Goal: Task Accomplishment & Management: Manage account settings

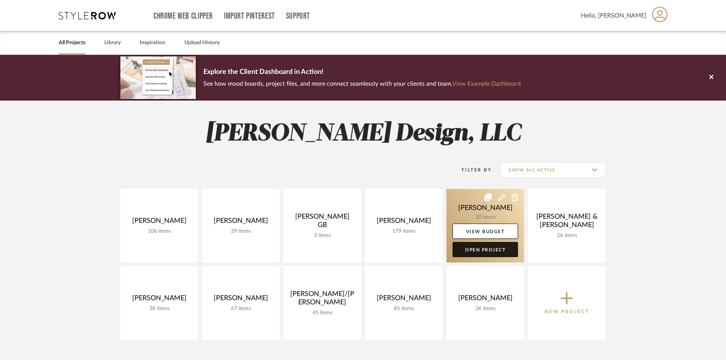
click at [494, 248] on link "Open Project" at bounding box center [484, 249] width 65 height 15
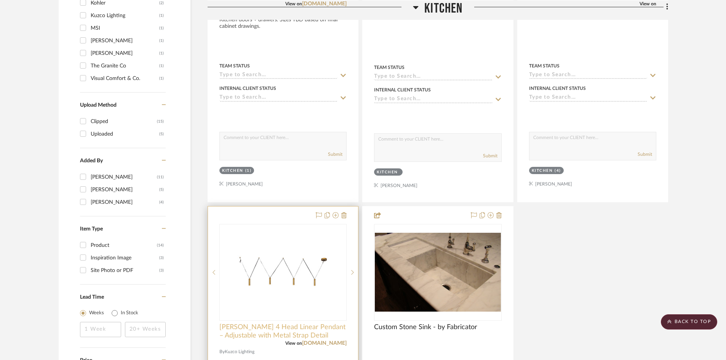
scroll to position [837, 0]
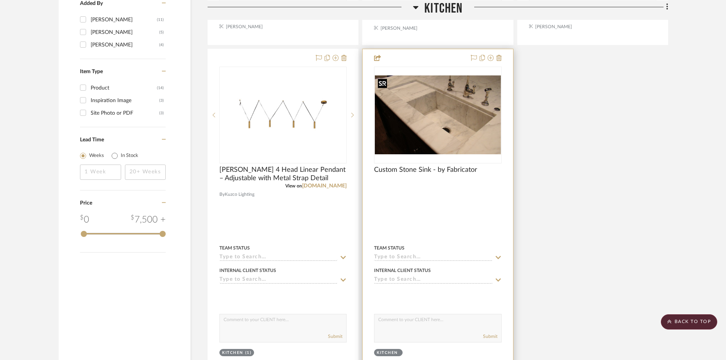
click at [454, 126] on img "0" at bounding box center [438, 114] width 126 height 79
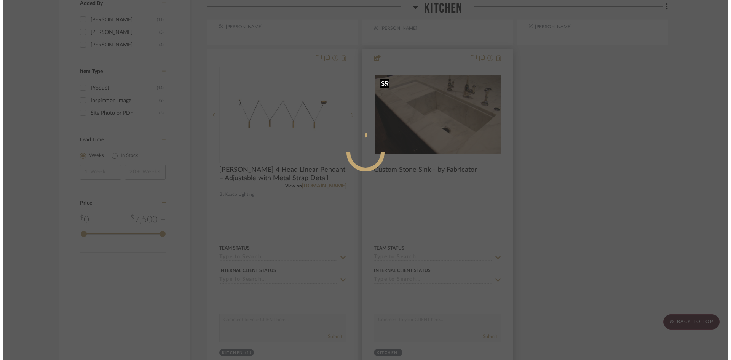
scroll to position [0, 0]
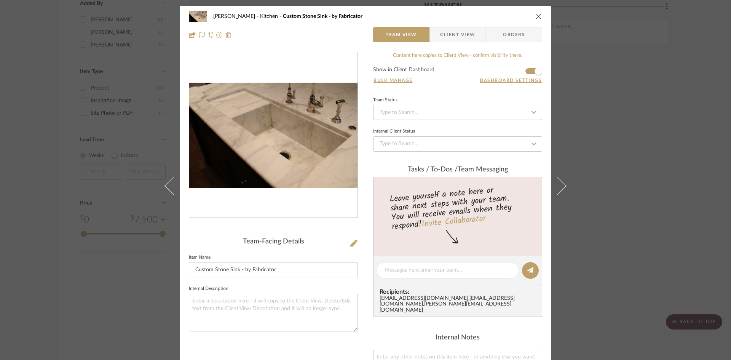
click at [255, 122] on img "0" at bounding box center [273, 135] width 168 height 105
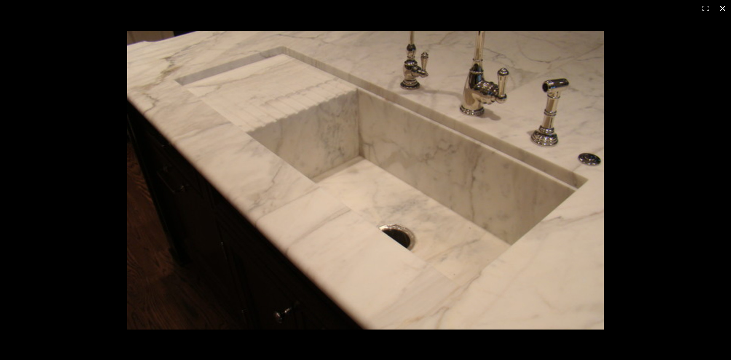
click at [724, 8] on button at bounding box center [722, 8] width 17 height 17
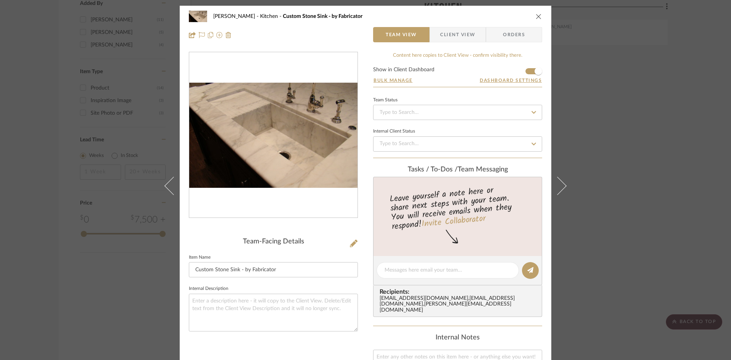
click at [537, 14] on icon "close" at bounding box center [539, 16] width 6 height 6
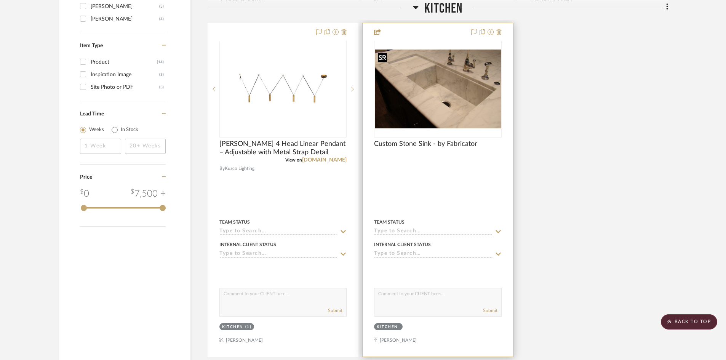
scroll to position [990, 0]
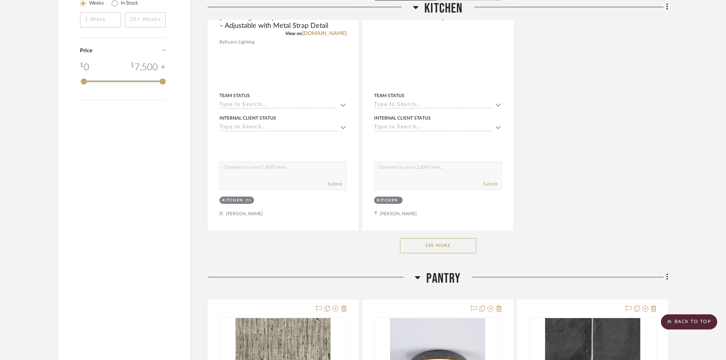
click at [434, 250] on button "See More" at bounding box center [438, 245] width 76 height 15
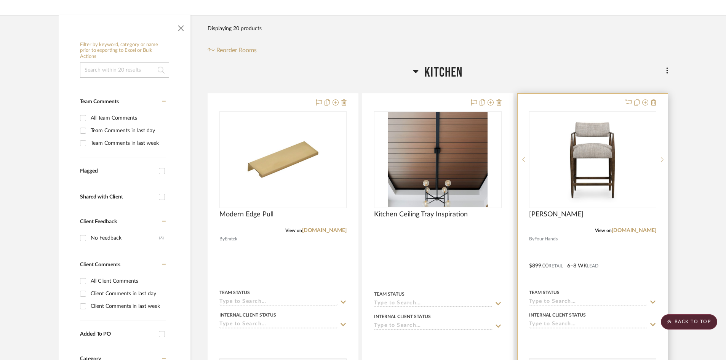
scroll to position [190, 0]
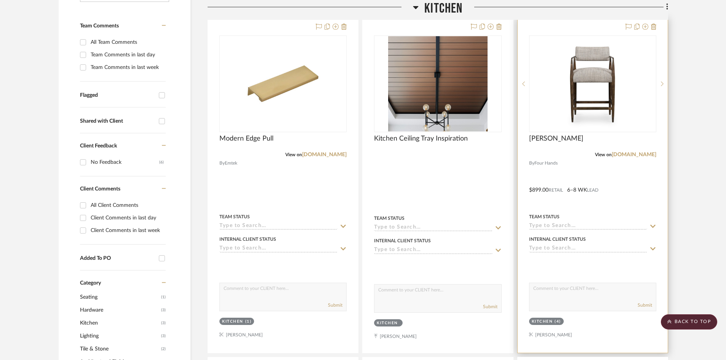
click at [633, 170] on div at bounding box center [592, 185] width 150 height 335
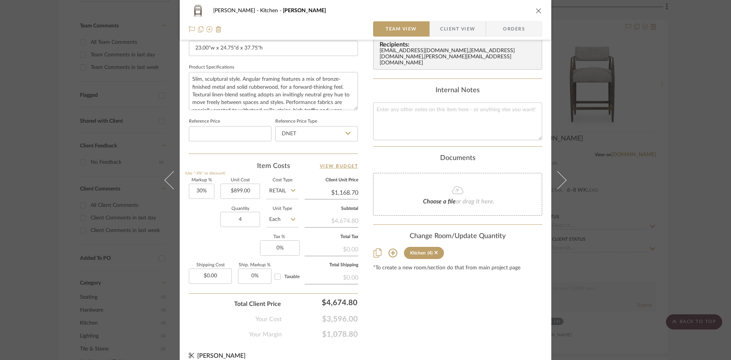
scroll to position [343, 0]
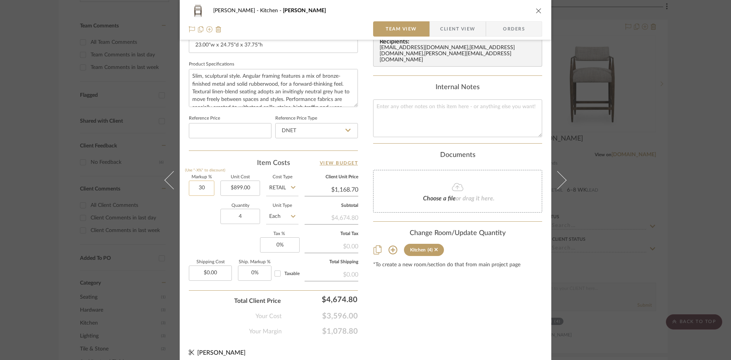
click at [201, 186] on input "30" at bounding box center [202, 187] width 26 height 15
type input "30%"
click at [455, 300] on div "Content here copies to Client View - confirm visibility there. Show in Client D…" at bounding box center [457, 22] width 169 height 627
click at [536, 11] on icon "close" at bounding box center [539, 11] width 6 height 6
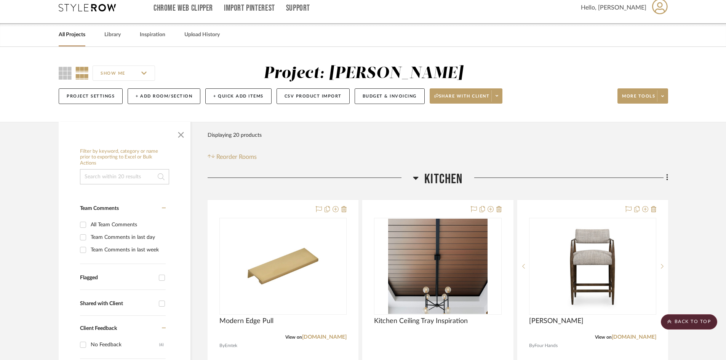
scroll to position [0, 0]
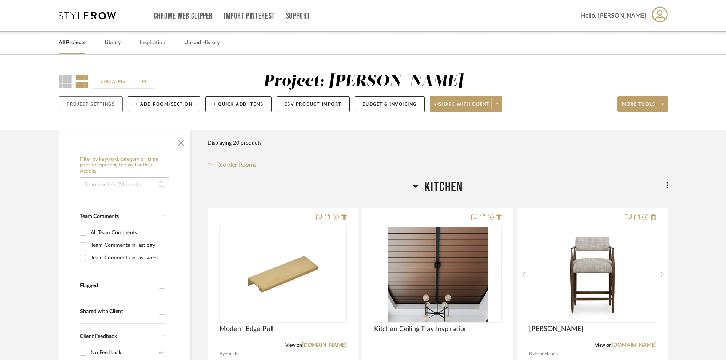
click at [91, 105] on button "Project Settings" at bounding box center [91, 104] width 64 height 16
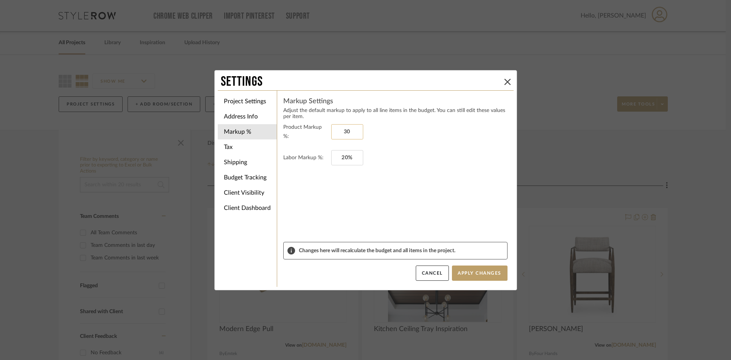
click at [350, 129] on input "30" at bounding box center [347, 131] width 32 height 15
type input "0%"
click at [346, 152] on input "20" at bounding box center [347, 157] width 32 height 15
type input "0%"
click at [423, 182] on form "Product Markup %: 0% Labor Markup %: 0%" at bounding box center [395, 182] width 224 height 119
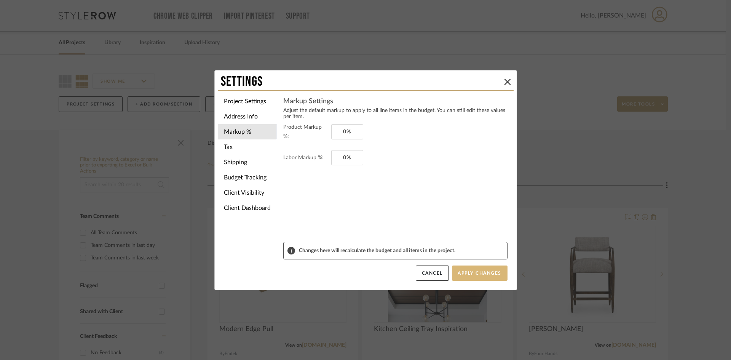
click at [485, 270] on button "Apply Changes" at bounding box center [480, 272] width 56 height 15
click at [36, 169] on div "Settings Project Settings Address Info Markup % Tax Shipping Budget Tracking Cl…" at bounding box center [365, 180] width 731 height 360
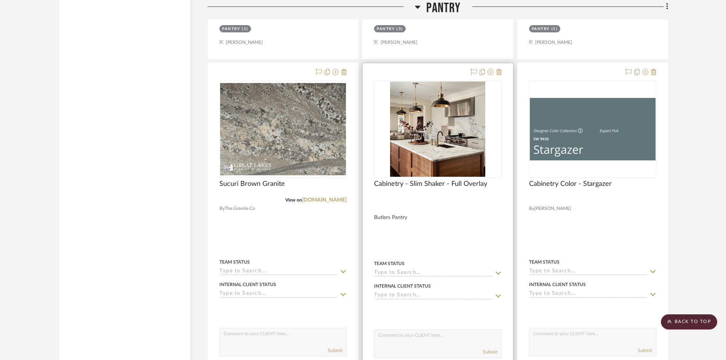
scroll to position [1903, 0]
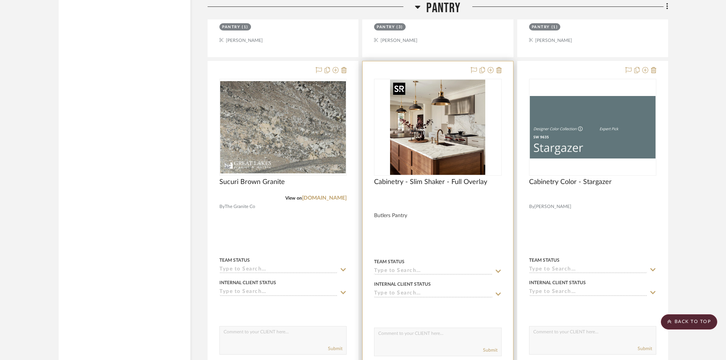
click at [470, 153] on img "0" at bounding box center [437, 127] width 95 height 95
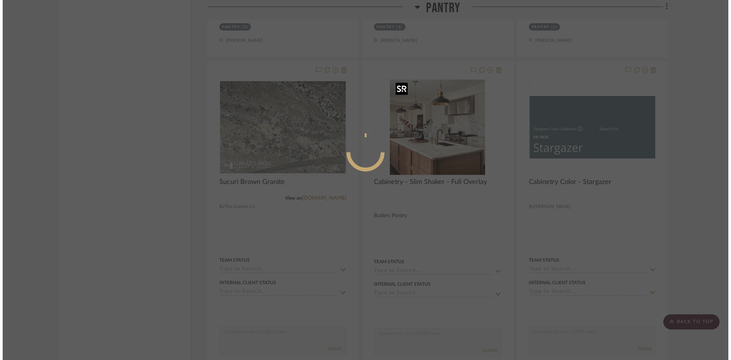
scroll to position [0, 0]
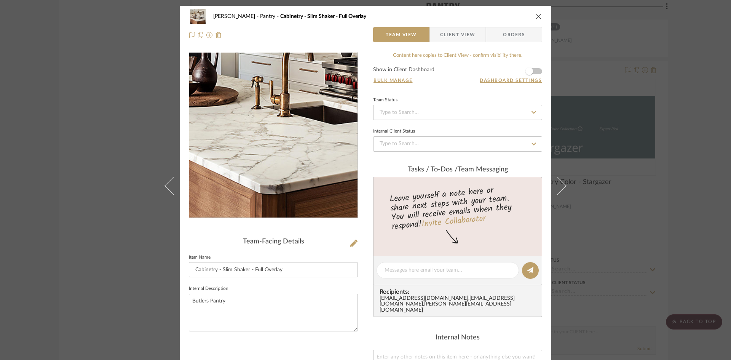
click at [266, 171] on img "0" at bounding box center [273, 135] width 165 height 165
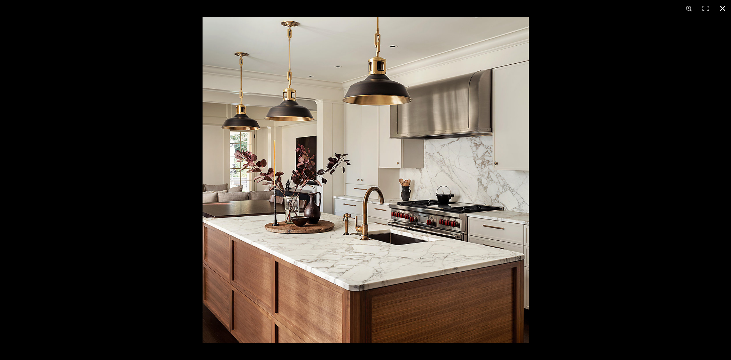
click at [722, 8] on button at bounding box center [722, 8] width 17 height 17
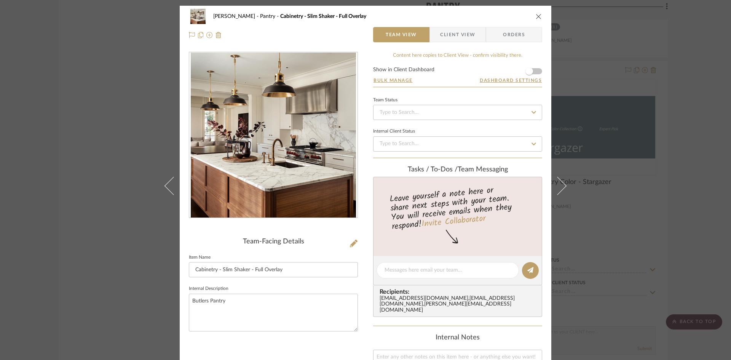
click at [536, 16] on icon "close" at bounding box center [539, 16] width 6 height 6
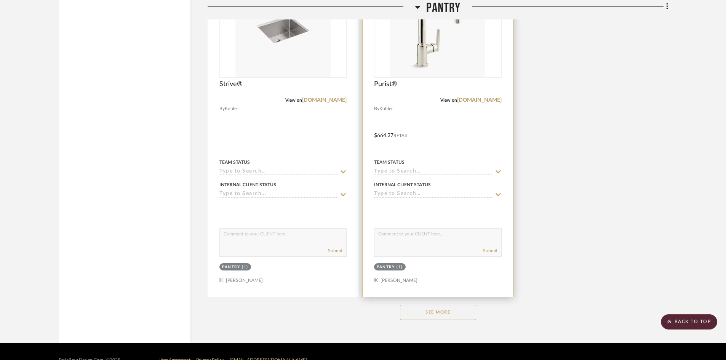
scroll to position [2358, 0]
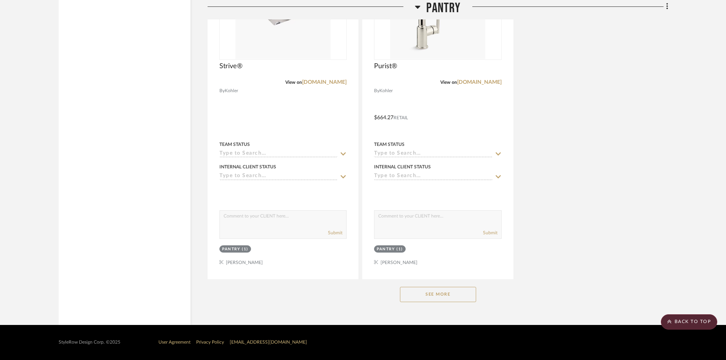
click at [445, 294] on button "See More" at bounding box center [438, 294] width 76 height 15
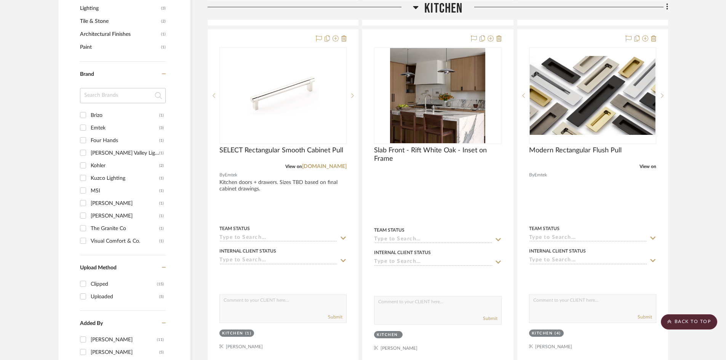
scroll to position [0, 0]
